Goal: Task Accomplishment & Management: Use online tool/utility

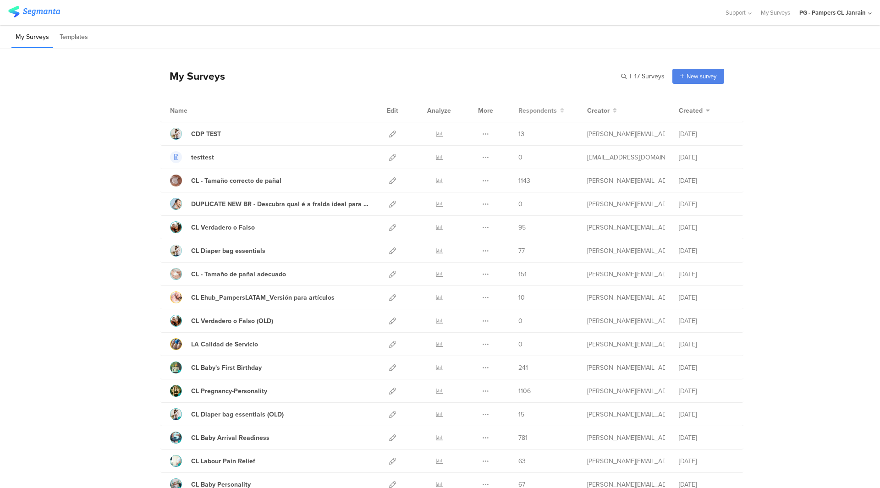
click at [540, 112] on span "Respondents" at bounding box center [537, 111] width 38 height 10
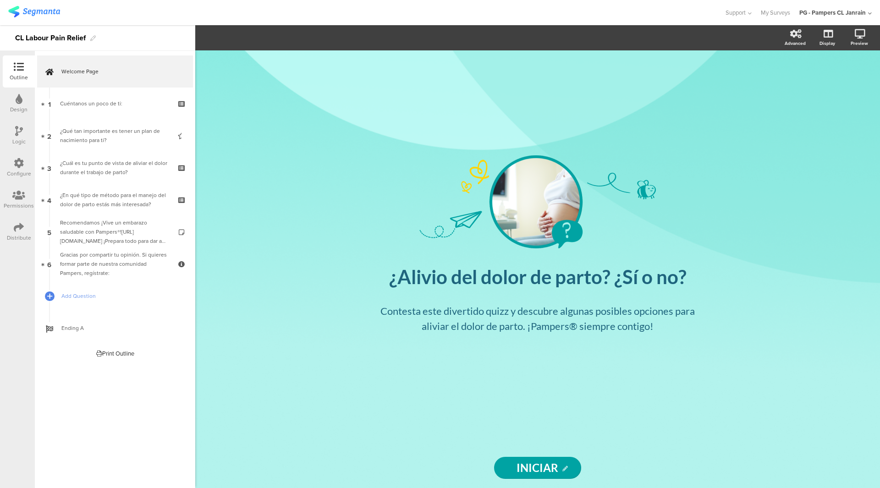
click at [19, 153] on div "Configure" at bounding box center [19, 168] width 32 height 32
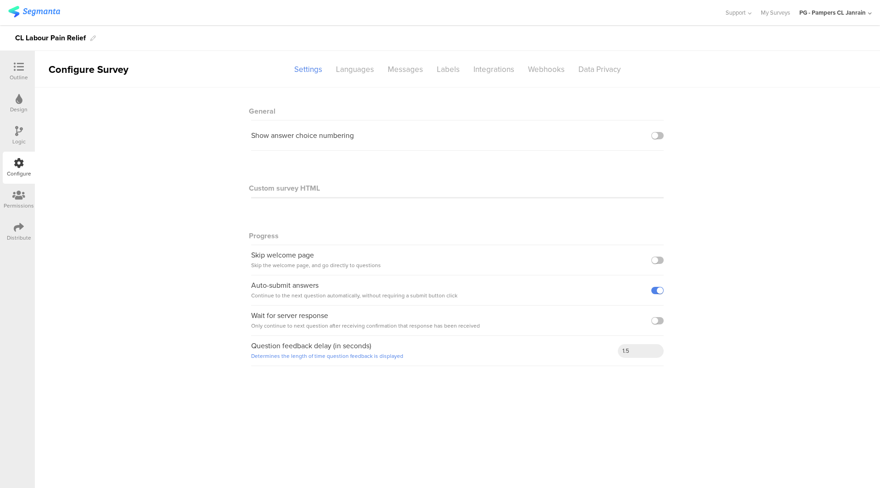
click at [19, 153] on div "Configure" at bounding box center [19, 168] width 32 height 32
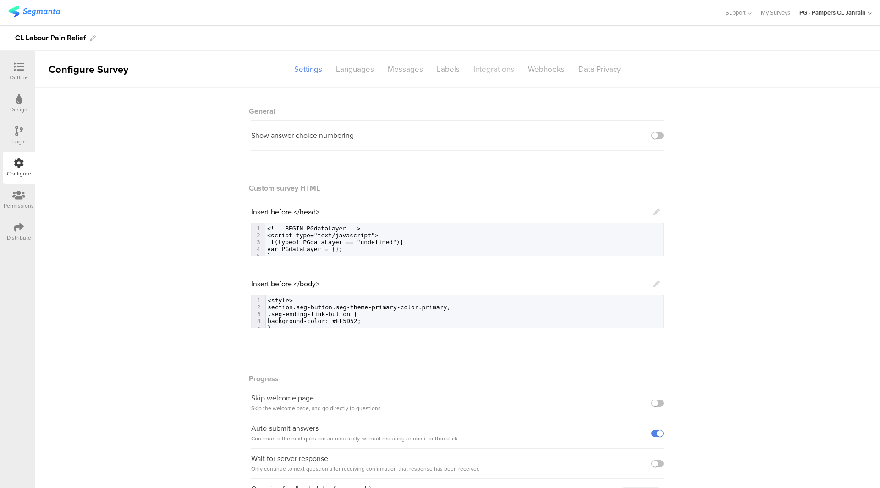
click at [480, 77] on div "Integrations" at bounding box center [494, 69] width 55 height 16
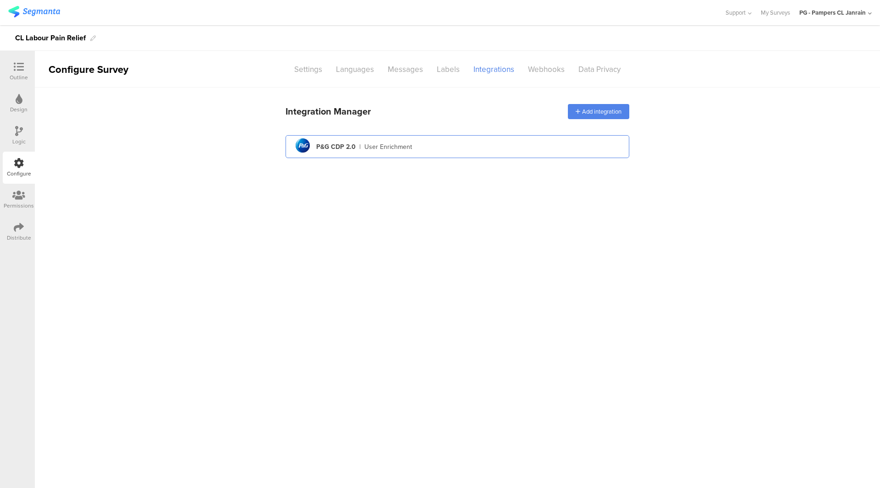
click at [402, 150] on div "User Enrichment" at bounding box center [388, 147] width 48 height 10
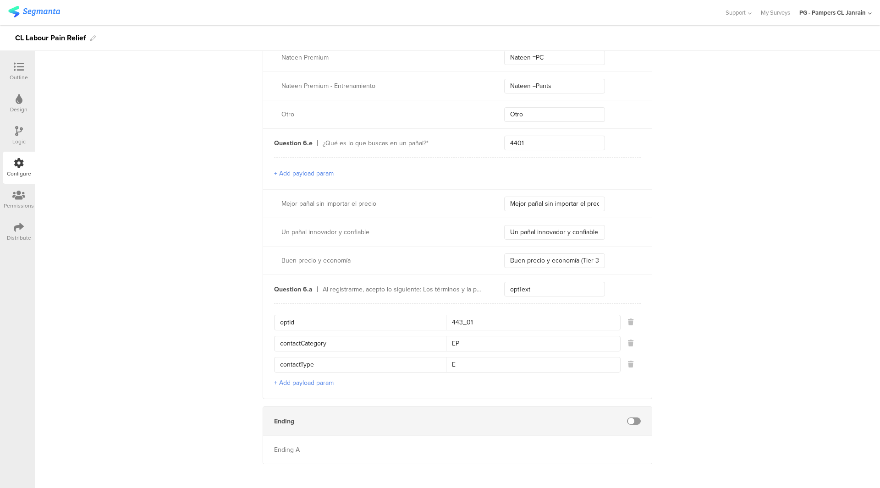
scroll to position [1796, 0]
